Goal: Obtain resource: Download file/media

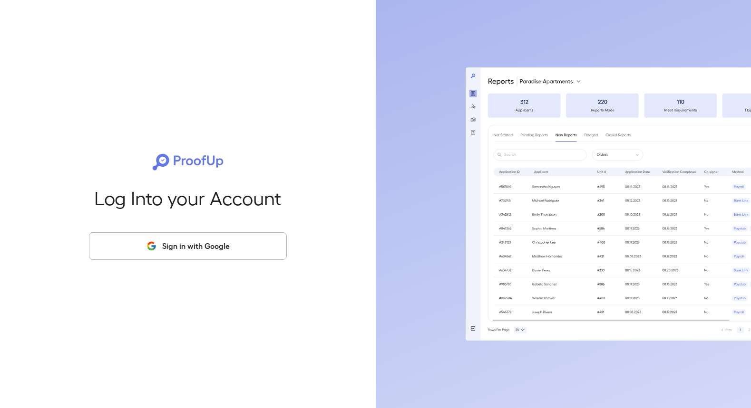
click at [221, 224] on div "Log Into your Account Sign in with Google" at bounding box center [187, 204] width 345 height 408
click at [203, 243] on button "Sign in with Google" at bounding box center [188, 246] width 198 height 28
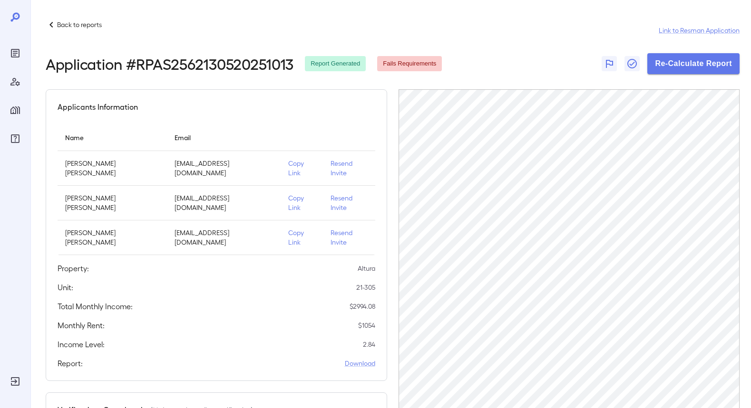
drag, startPoint x: 278, startPoint y: 112, endPoint x: 290, endPoint y: 116, distance: 12.6
click at [290, 116] on div "Applicants Information Name Email Jose Morales Vasquez josemorales5120@gmail.co…" at bounding box center [216, 235] width 341 height 292
click at [679, 68] on button "Re-Calculate Report" at bounding box center [693, 63] width 92 height 21
click at [689, 68] on button "Re-Calculate Report" at bounding box center [693, 63] width 92 height 21
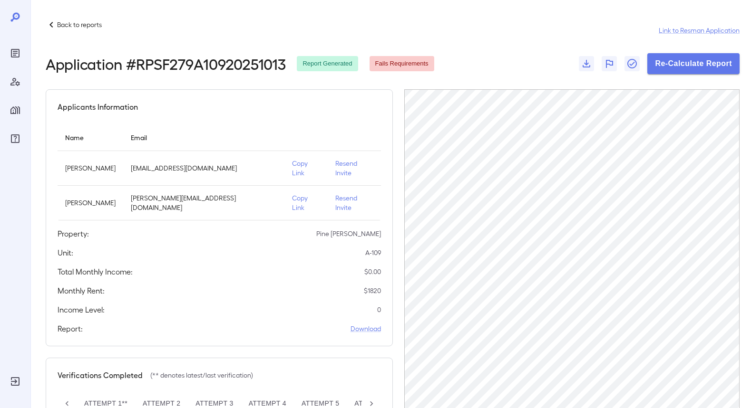
scroll to position [0, 58]
click at [688, 66] on button "Re-Calculate Report" at bounding box center [693, 63] width 92 height 21
click at [679, 70] on button "Re-Calculate Report" at bounding box center [693, 63] width 92 height 21
click at [585, 63] on icon "button" at bounding box center [585, 63] width 11 height 11
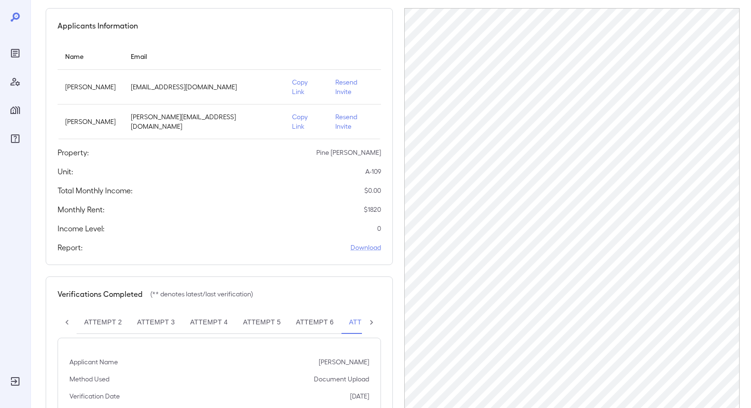
scroll to position [81, 0]
click at [369, 243] on link "Download" at bounding box center [365, 248] width 30 height 10
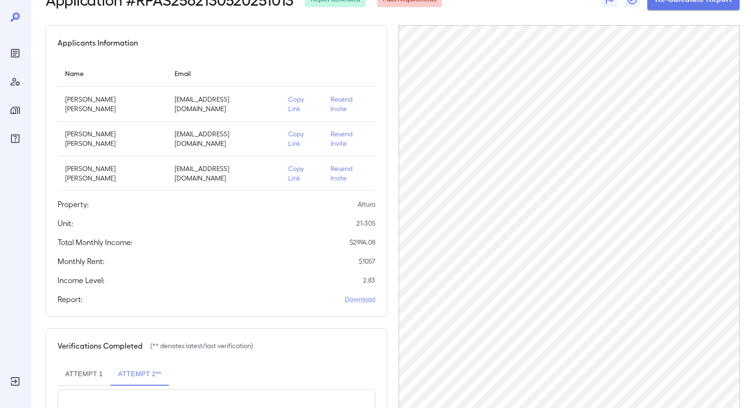
scroll to position [44, 0]
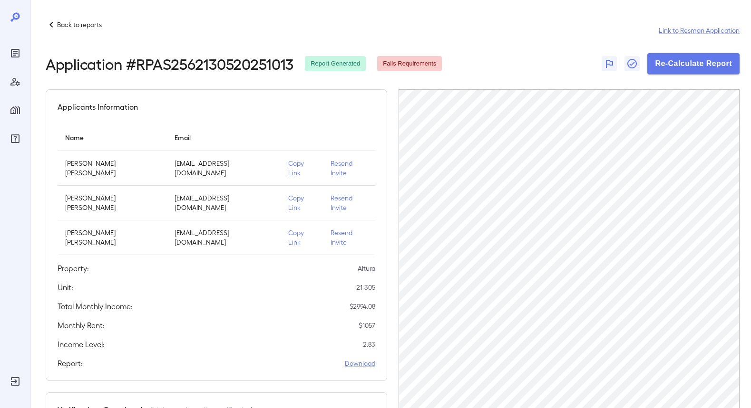
scroll to position [174, 0]
click at [663, 66] on button "Re-Calculate Report" at bounding box center [693, 63] width 92 height 21
click at [686, 65] on button "Re-Calculate Report" at bounding box center [693, 63] width 92 height 21
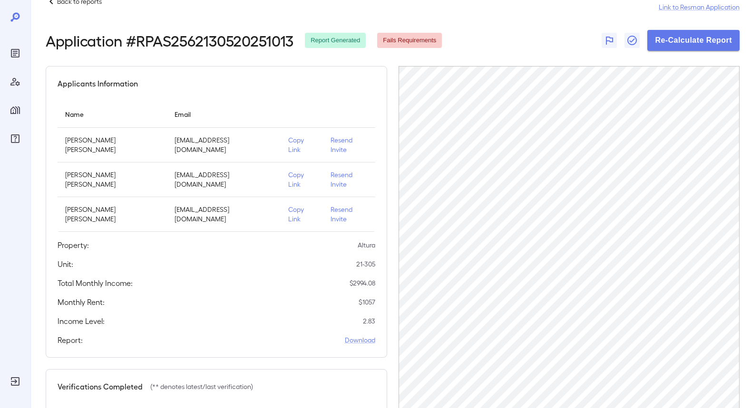
scroll to position [23, 0]
click at [295, 140] on p "Copy Link" at bounding box center [302, 145] width 28 height 19
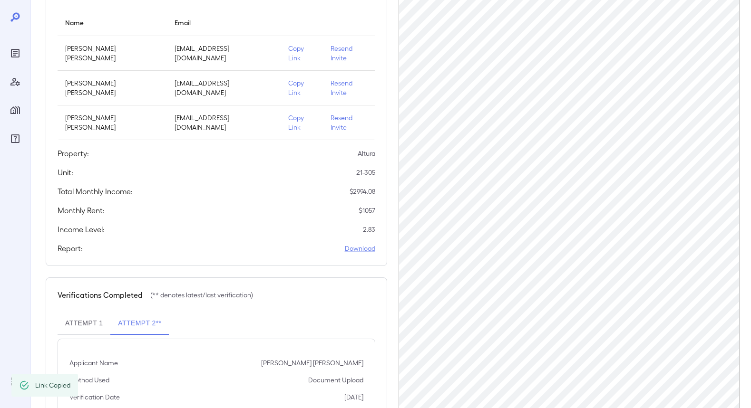
scroll to position [174, 0]
